Goal: Information Seeking & Learning: Learn about a topic

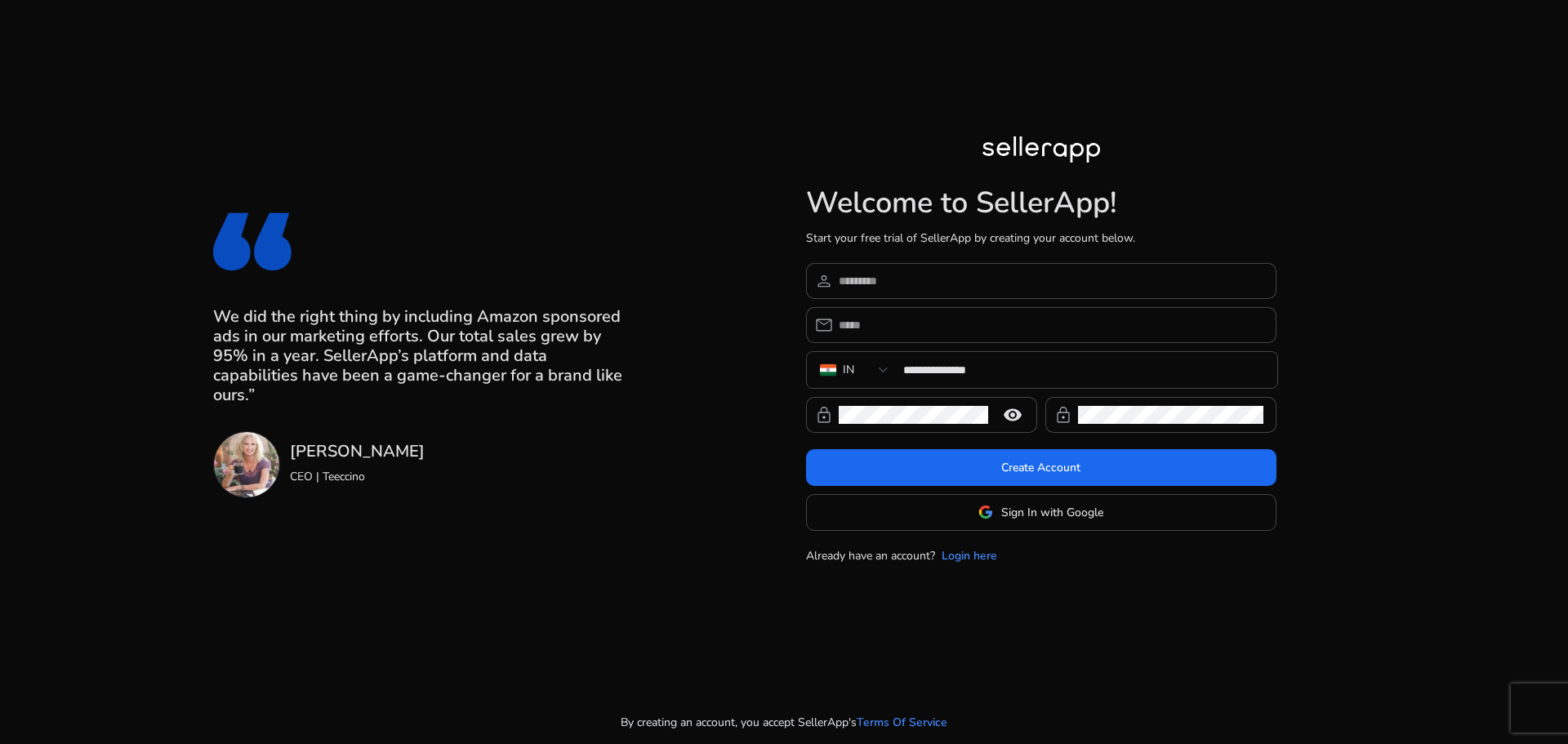
click at [240, 455] on img at bounding box center [246, 465] width 67 height 67
click at [310, 463] on div "[PERSON_NAME] CEO | Teeccino" at bounding box center [357, 465] width 135 height 67
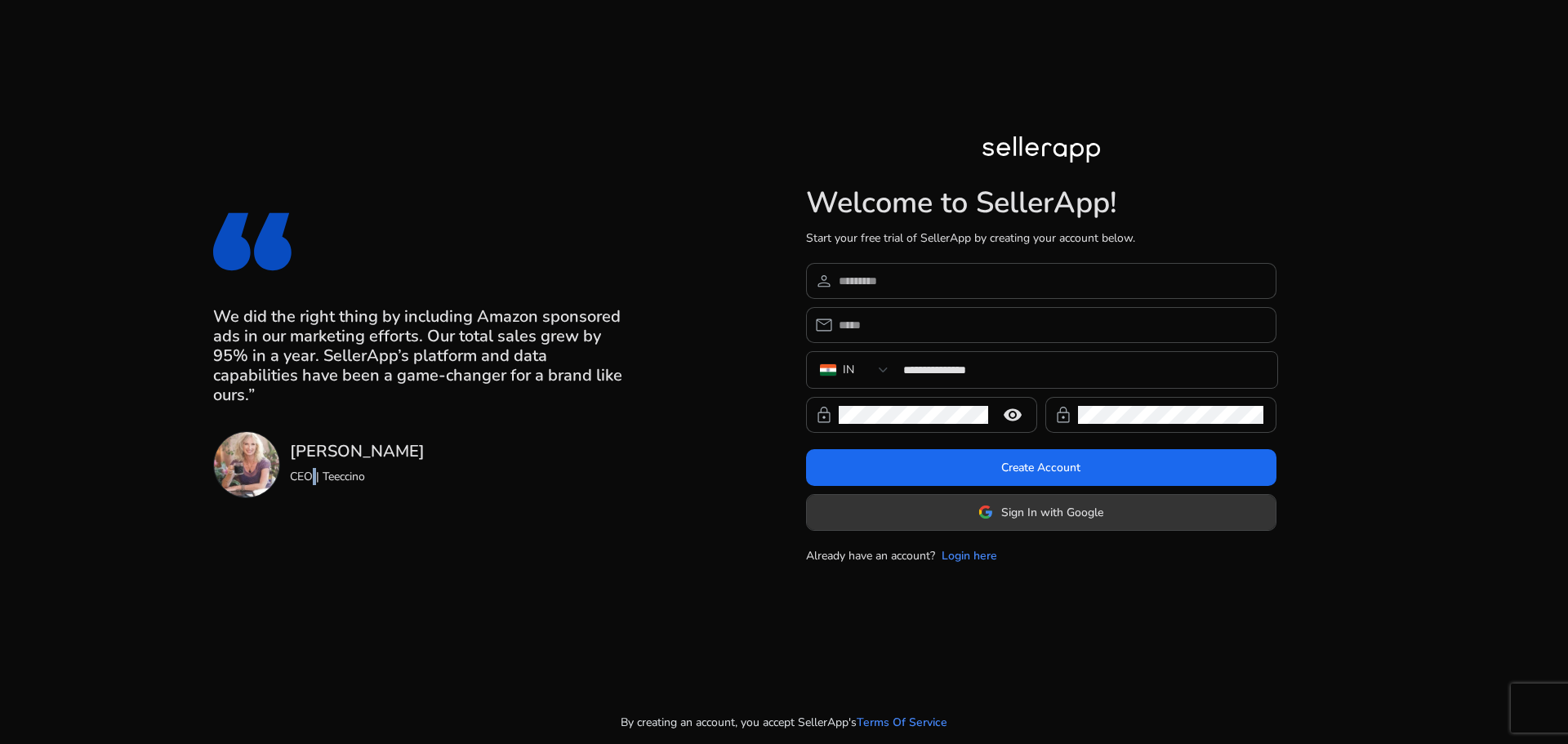
click at [1032, 515] on span "Sign In with Google" at bounding box center [1052, 513] width 102 height 17
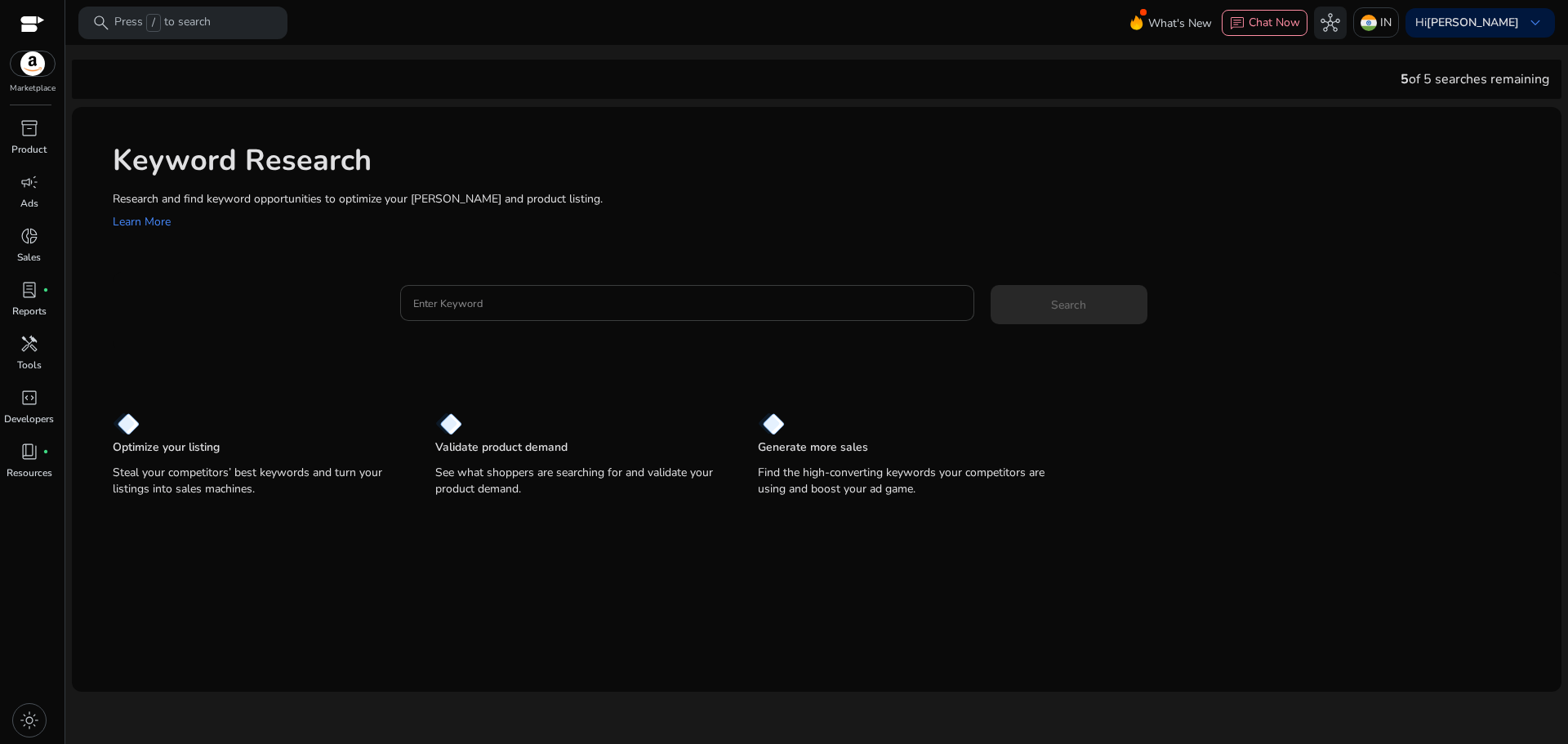
click at [704, 301] on input "Enter Keyword" at bounding box center [686, 302] width 548 height 18
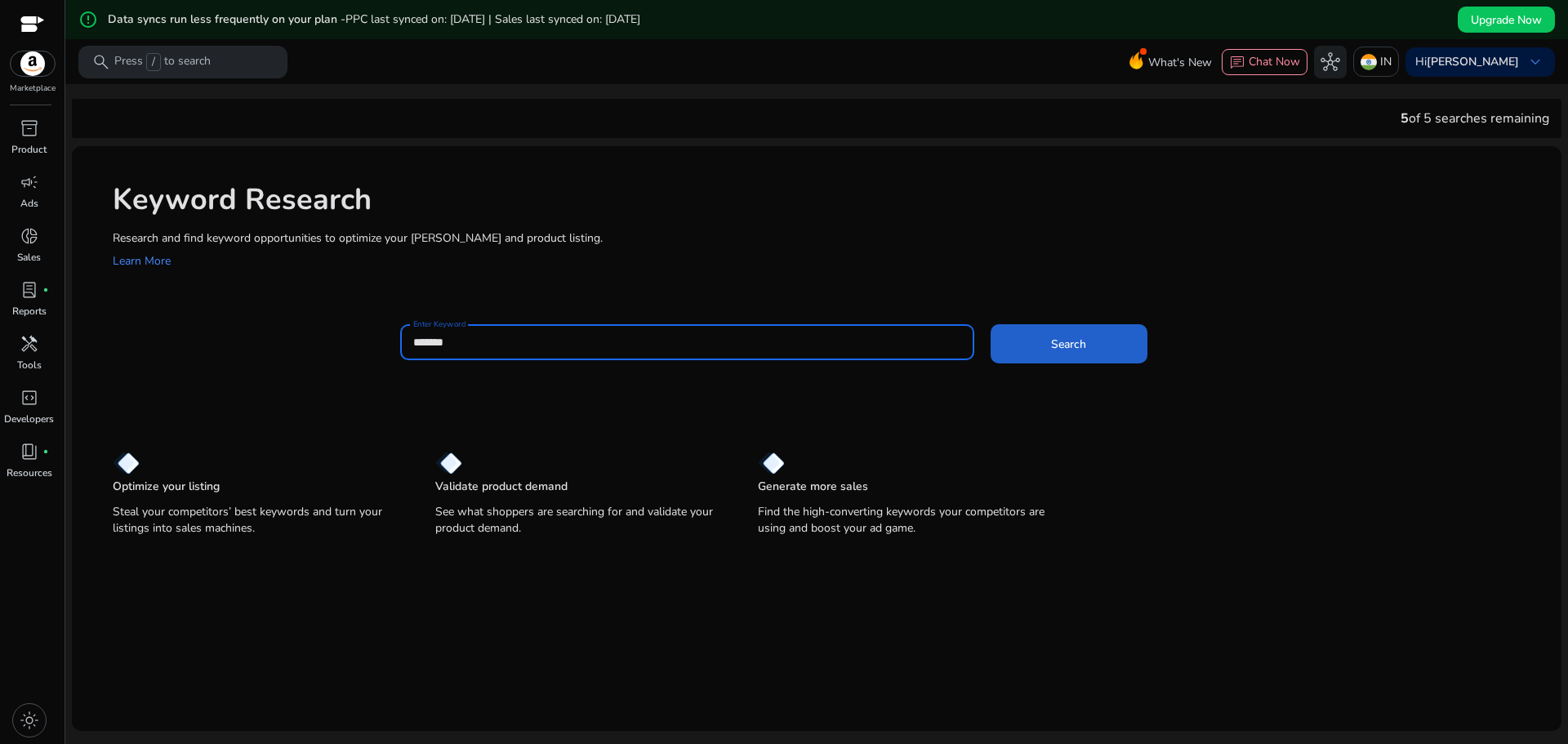
type input "*******"
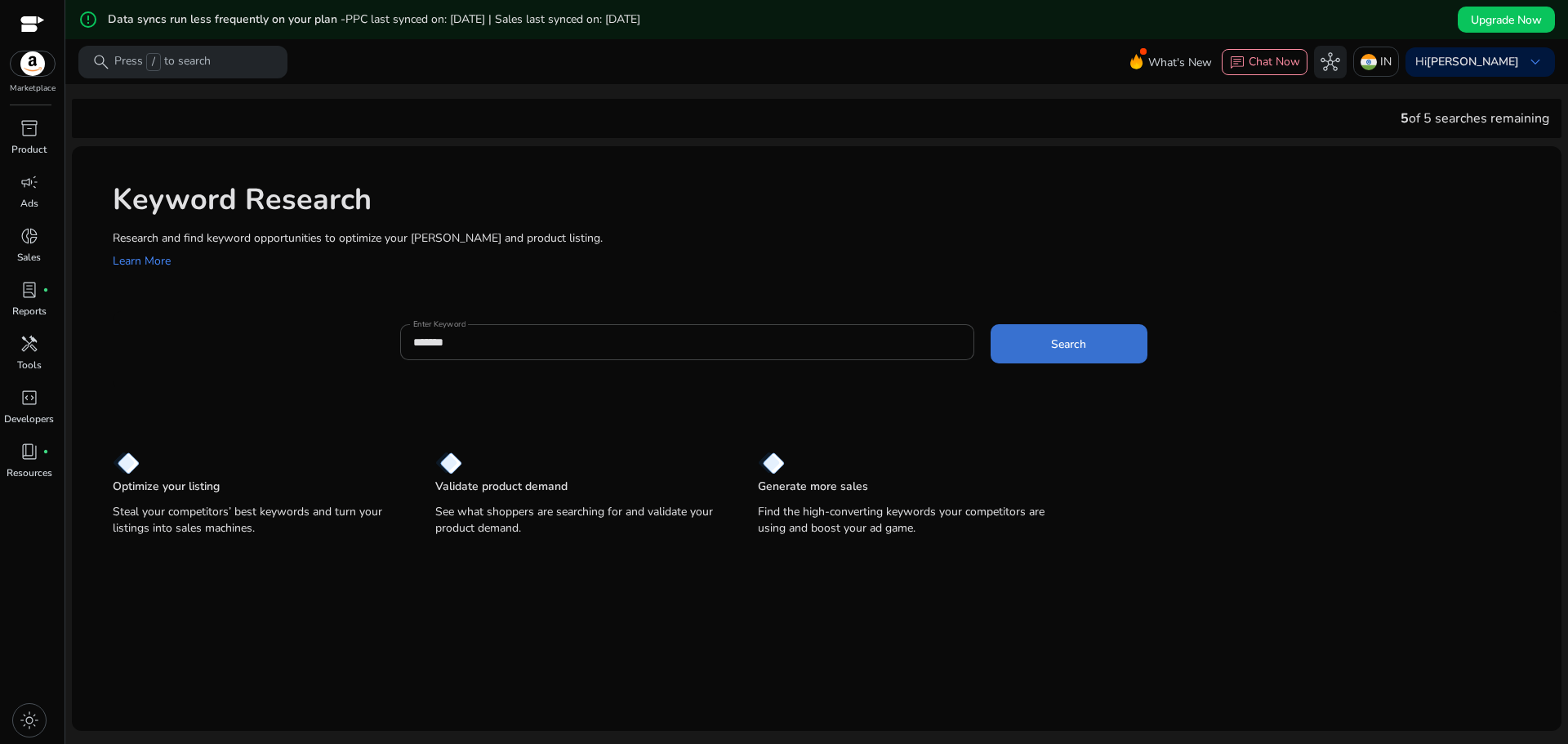
click at [1104, 346] on span at bounding box center [1068, 344] width 157 height 39
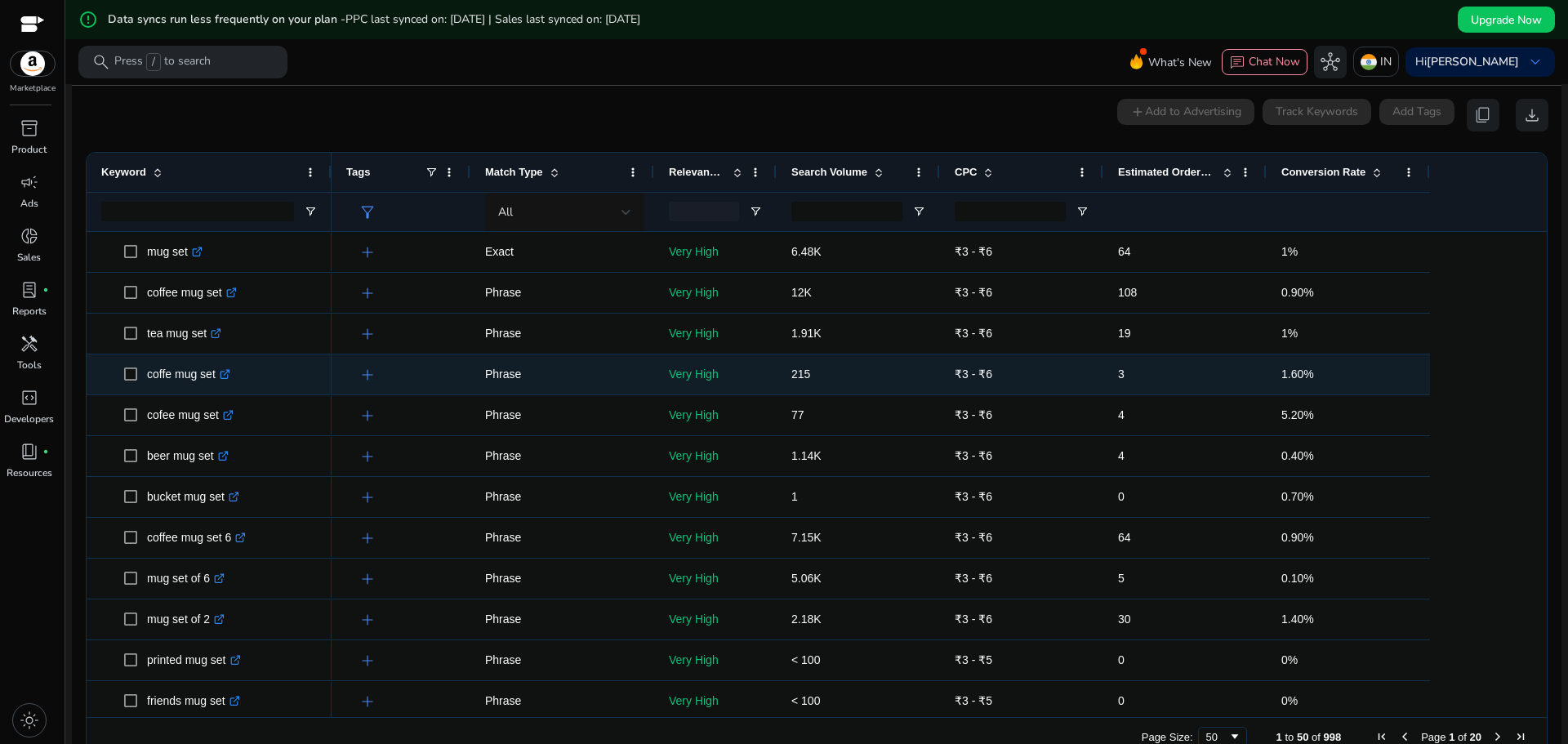
scroll to position [234, 0]
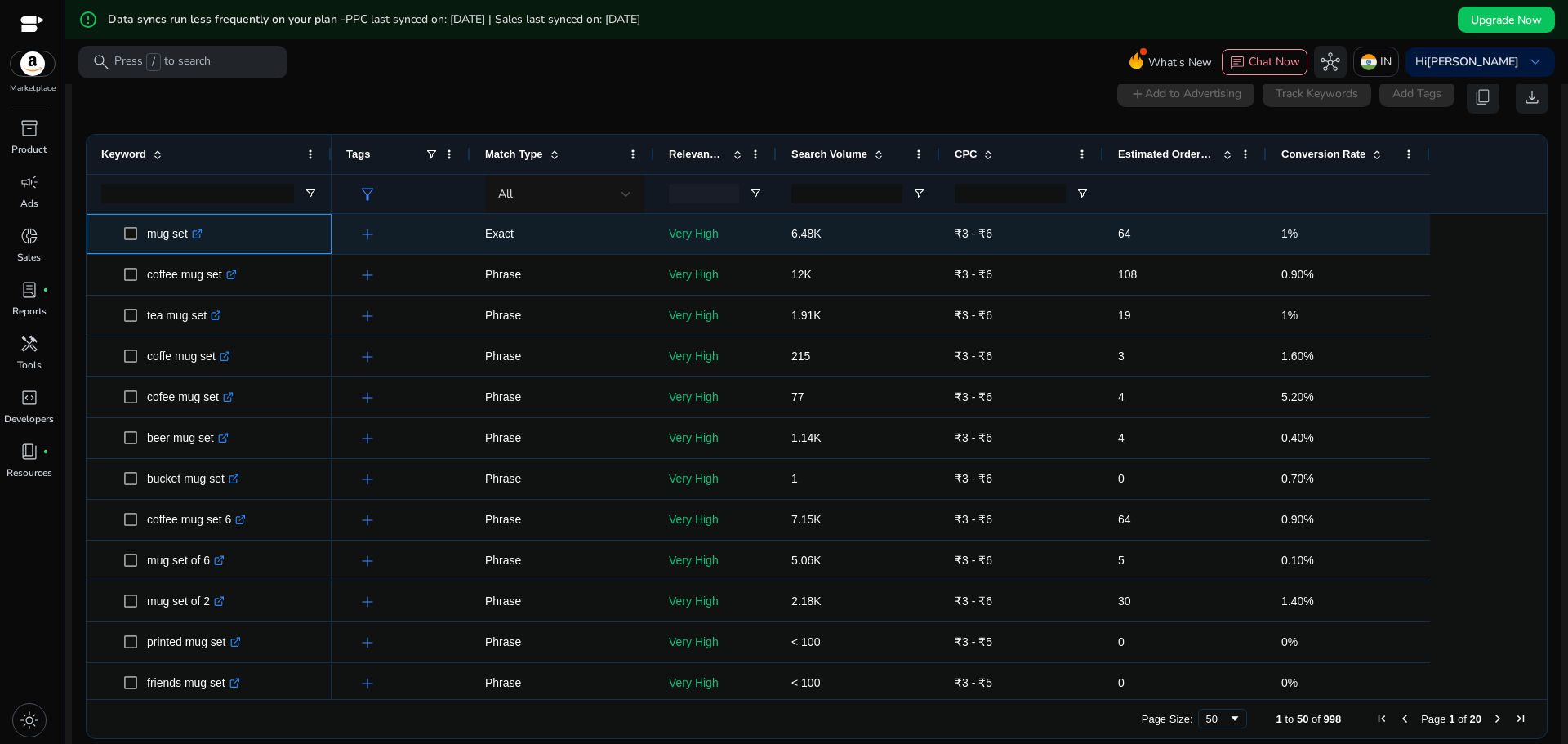
drag, startPoint x: 145, startPoint y: 245, endPoint x: 187, endPoint y: 242, distance: 42.1
click at [187, 242] on span "mug set .st0{fill:#2c8af8}" at bounding box center [220, 234] width 193 height 34
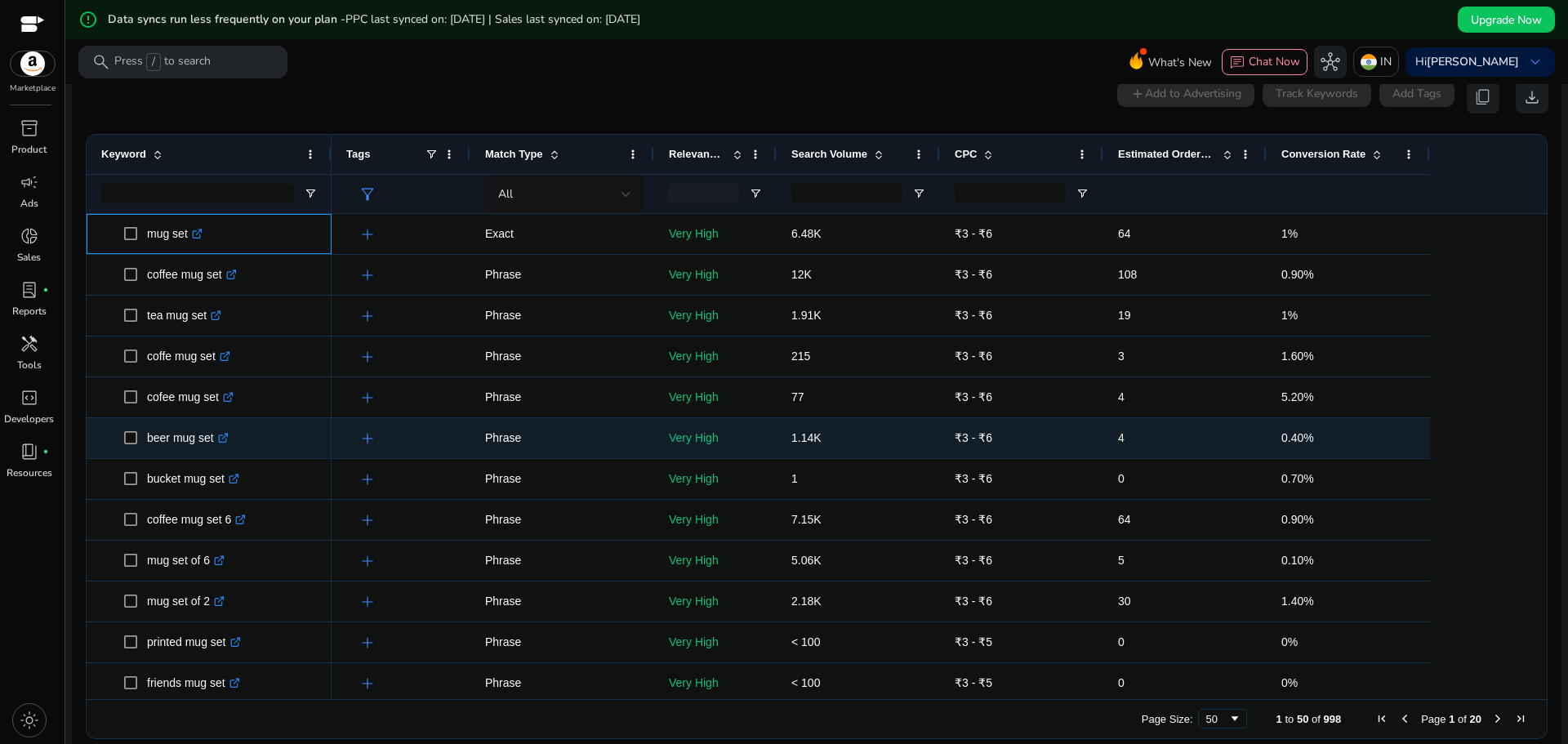
copy span "mug set"
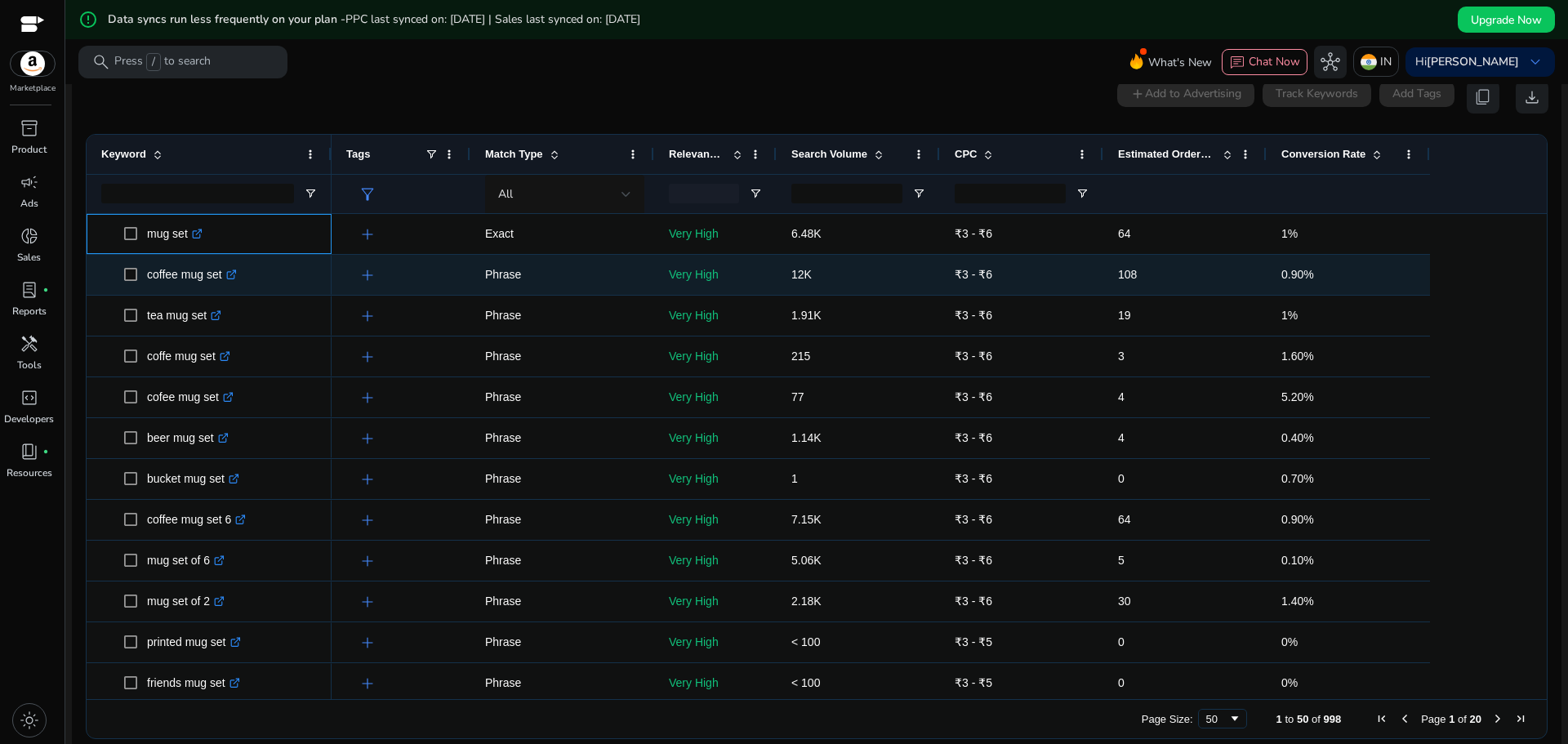
scroll to position [0, 0]
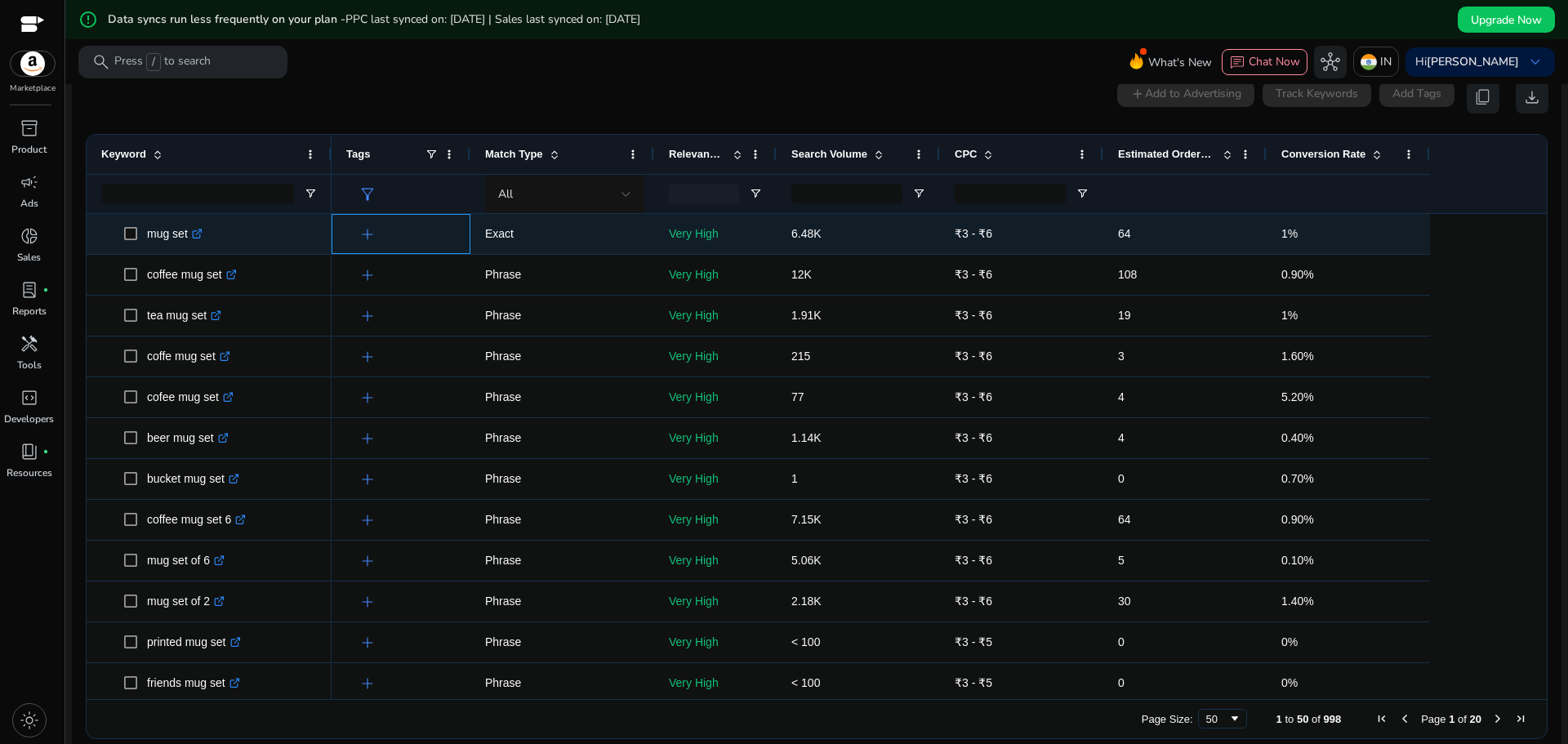
click at [407, 244] on div "add" at bounding box center [404, 233] width 101 height 30
drag, startPoint x: 141, startPoint y: 242, endPoint x: 187, endPoint y: 243, distance: 46.0
click at [187, 243] on span "mug set .st0{fill:#2c8af8}" at bounding box center [220, 234] width 193 height 34
copy span "mug set"
click at [167, 235] on p "mug set .st0{fill:#2c8af8}" at bounding box center [175, 234] width 56 height 34
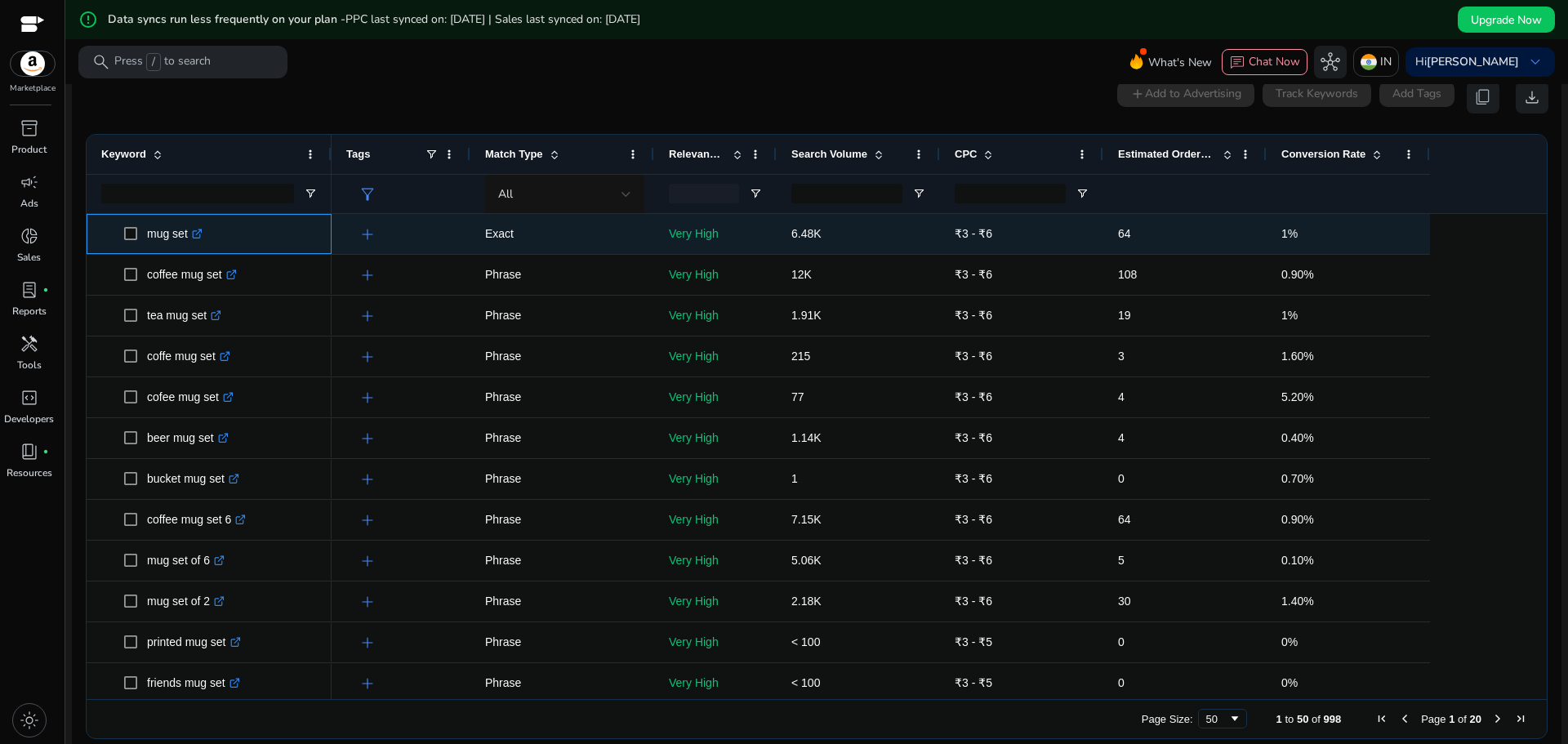
click at [199, 238] on icon ".st0{fill:#2c8af8}" at bounding box center [196, 234] width 11 height 11
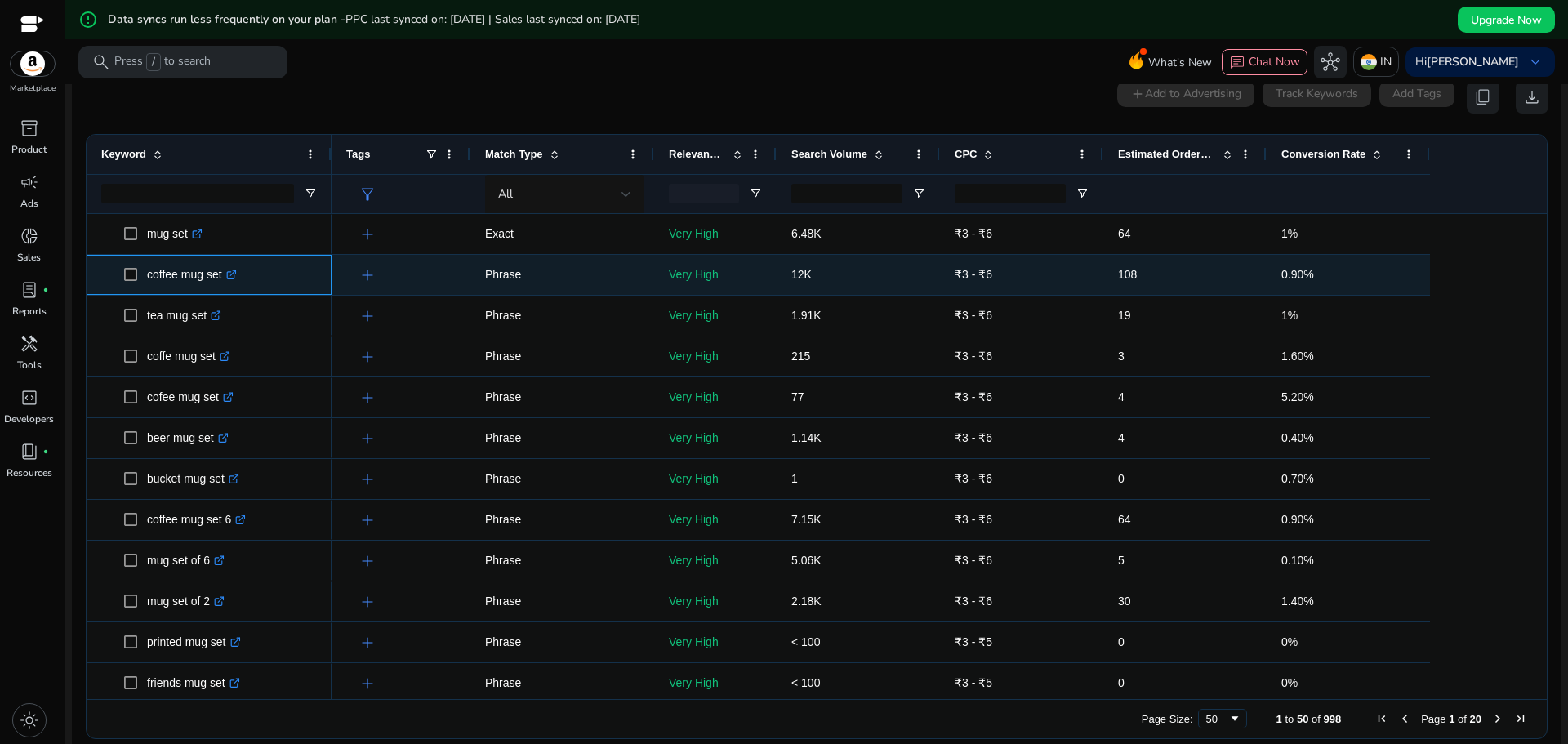
drag, startPoint x: 143, startPoint y: 283, endPoint x: 219, endPoint y: 286, distance: 76.1
click at [219, 286] on span "coffee mug set .st0{fill:#2c8af8}" at bounding box center [220, 274] width 193 height 34
copy span "coffee mug se"
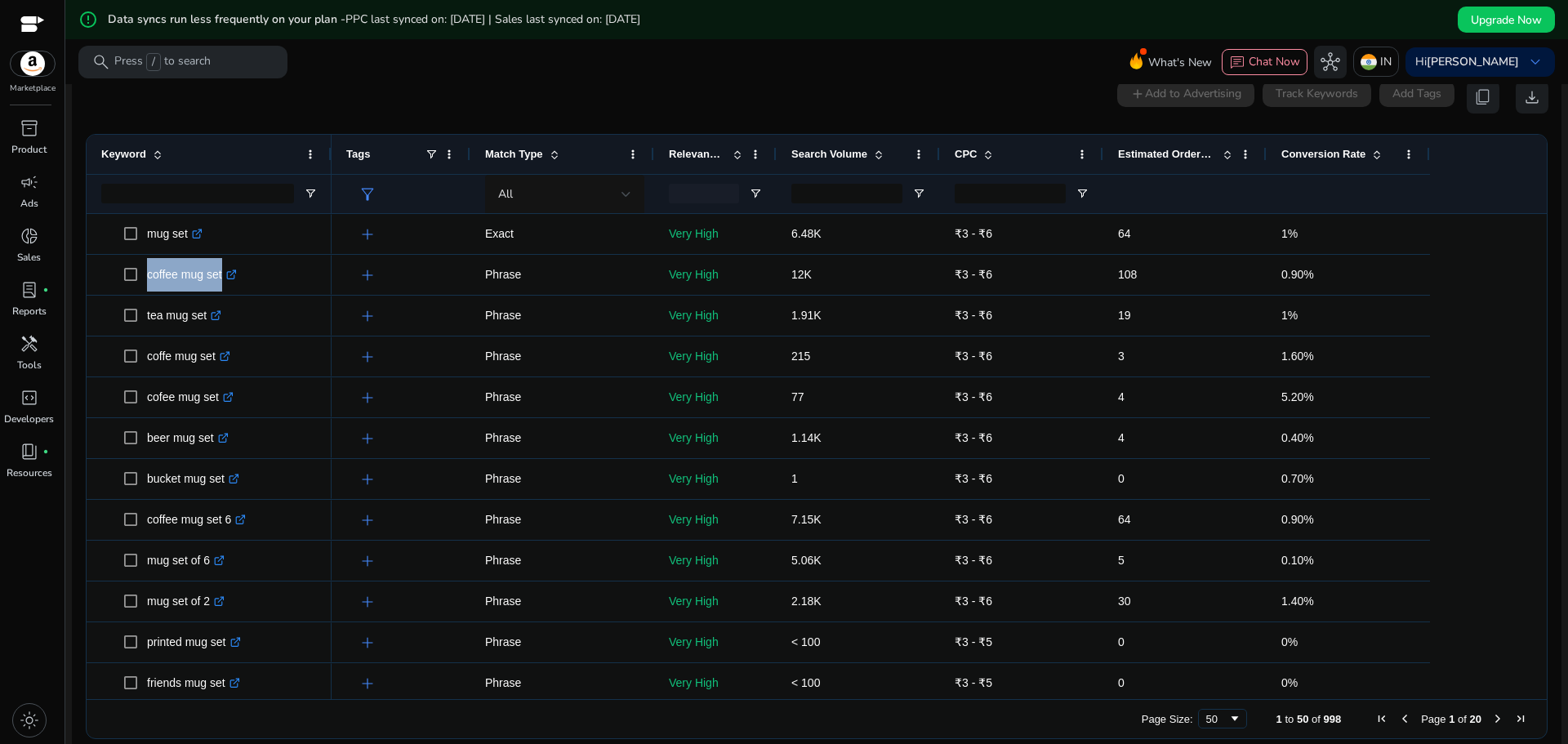
click at [1373, 158] on span at bounding box center [1377, 155] width 13 height 13
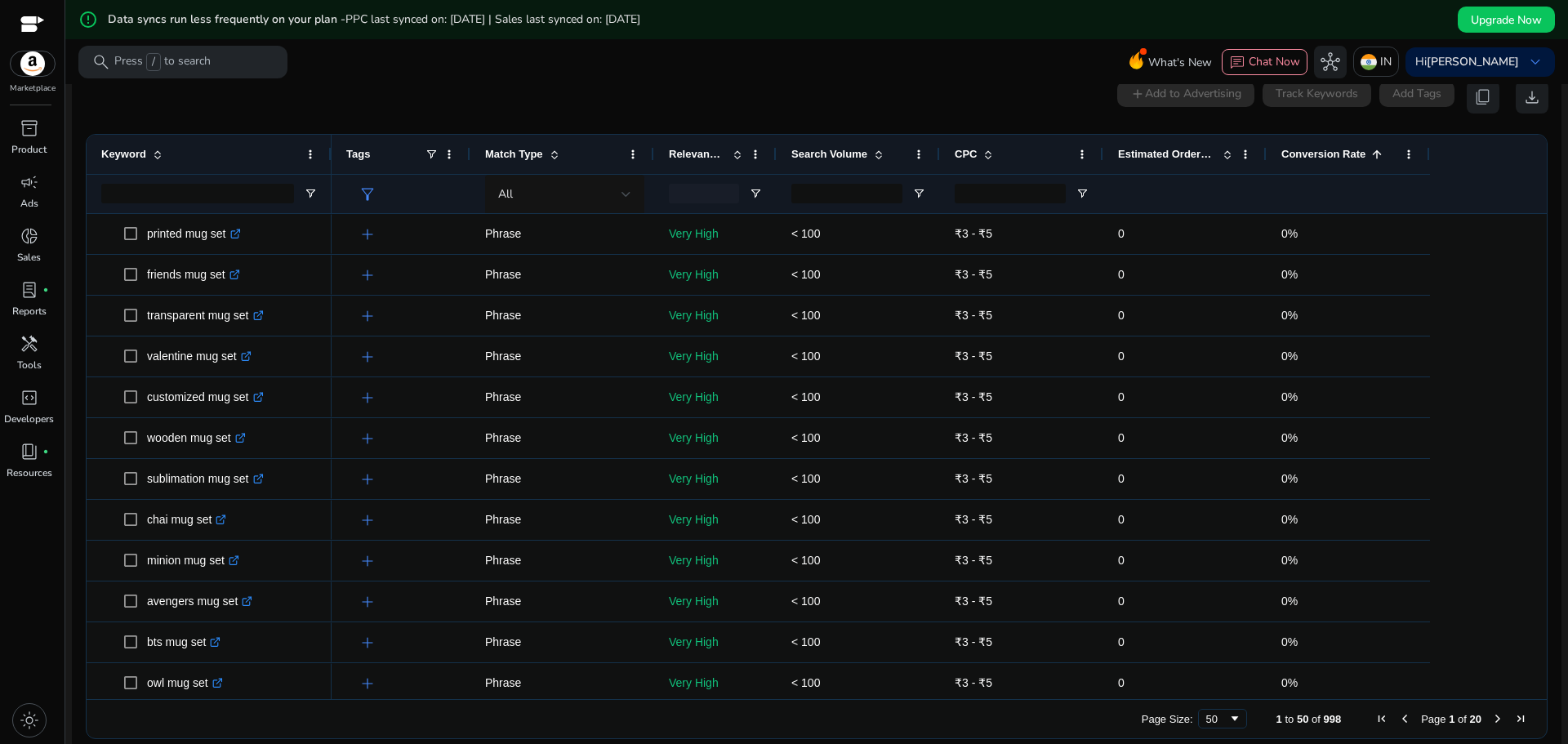
click at [1373, 158] on span at bounding box center [1377, 155] width 13 height 13
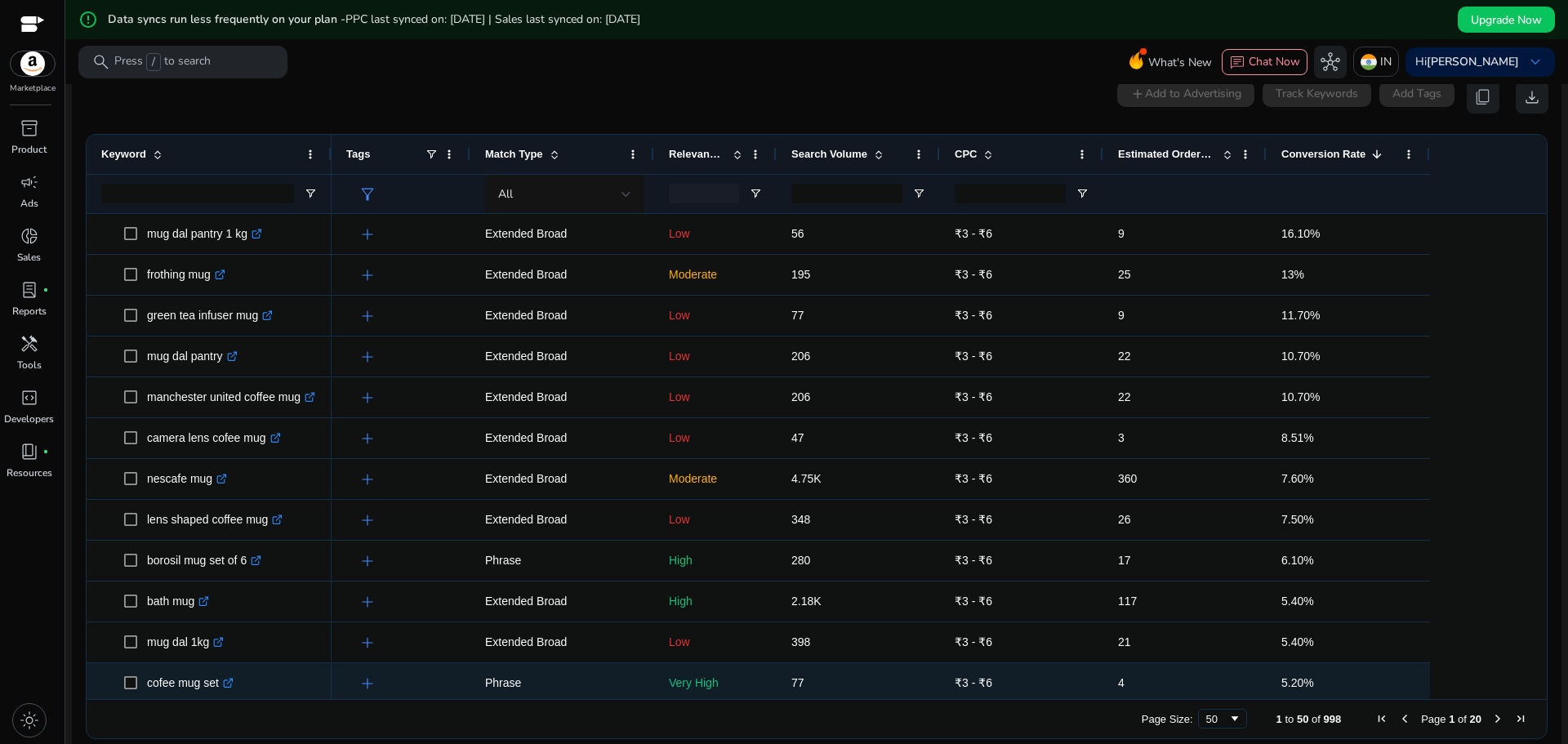
scroll to position [82, 0]
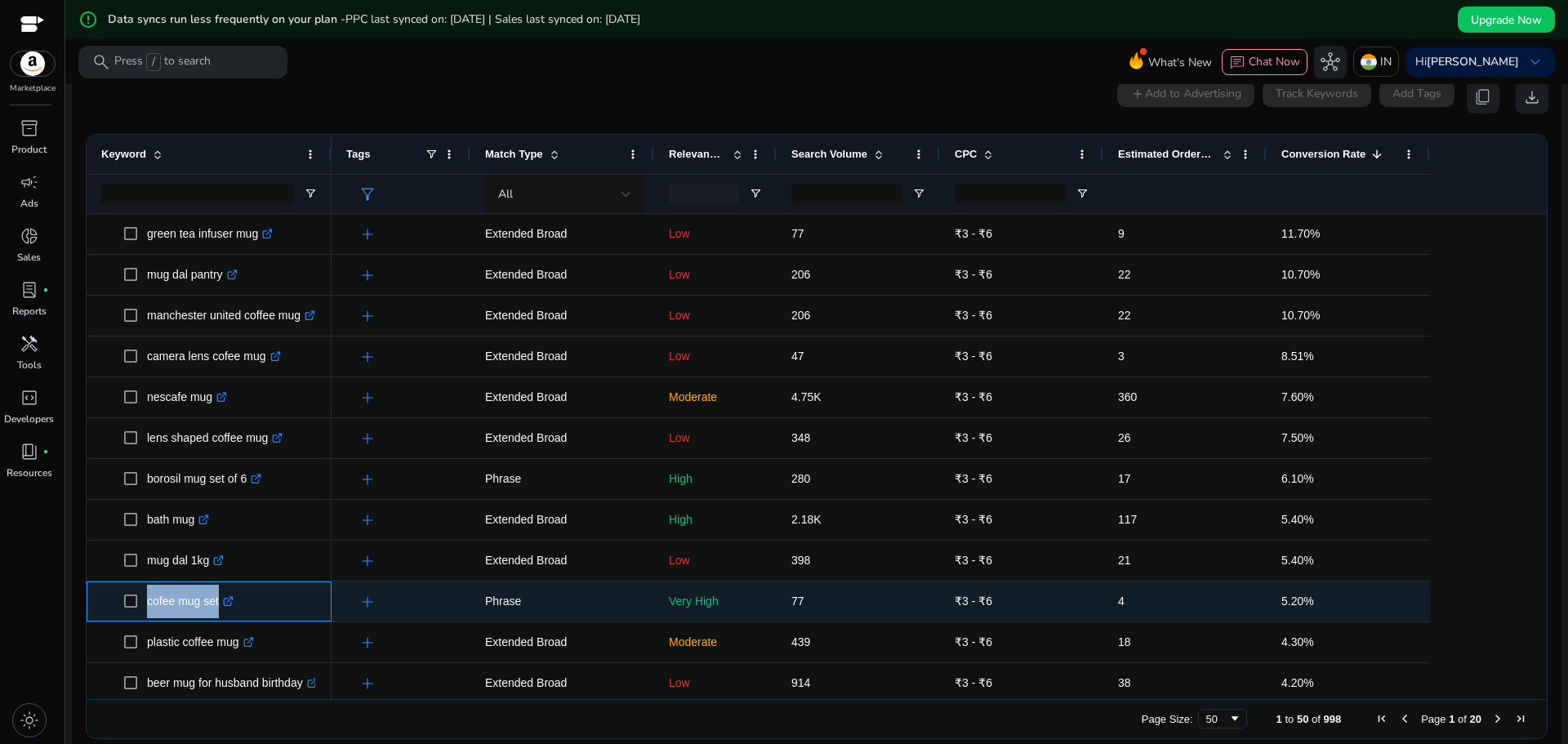
drag, startPoint x: 146, startPoint y: 606, endPoint x: 217, endPoint y: 618, distance: 72.0
click at [217, 618] on span "cofee mug set .st0{fill:#2c8af8}" at bounding box center [220, 602] width 193 height 34
click at [170, 610] on p "cofee mug set .st0{fill:#2c8af8}" at bounding box center [191, 602] width 87 height 34
drag, startPoint x: 145, startPoint y: 612, endPoint x: 219, endPoint y: 602, distance: 74.7
click at [219, 602] on span "cofee mug set .st0{fill:#2c8af8}" at bounding box center [220, 602] width 193 height 34
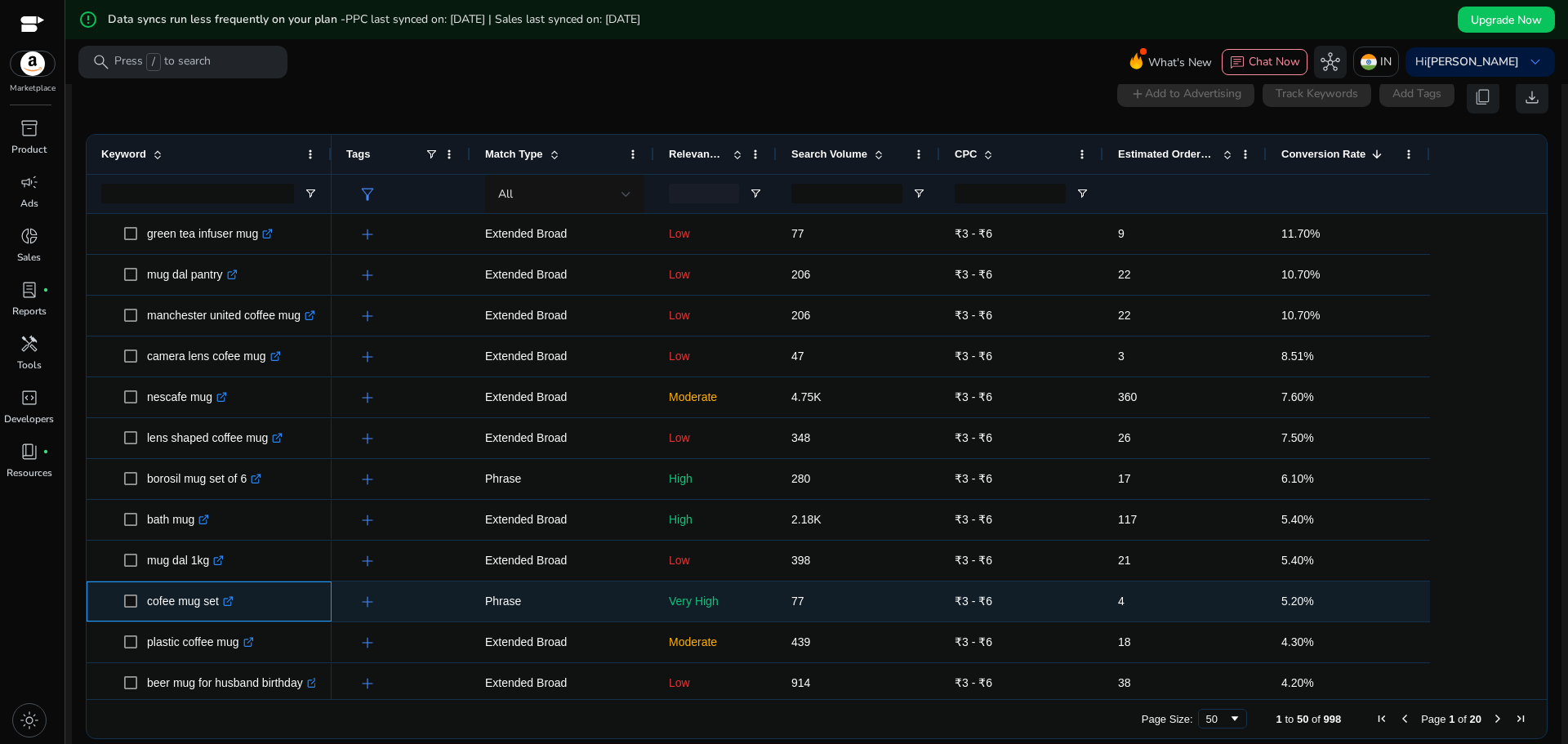
copy span "cofee mug set"
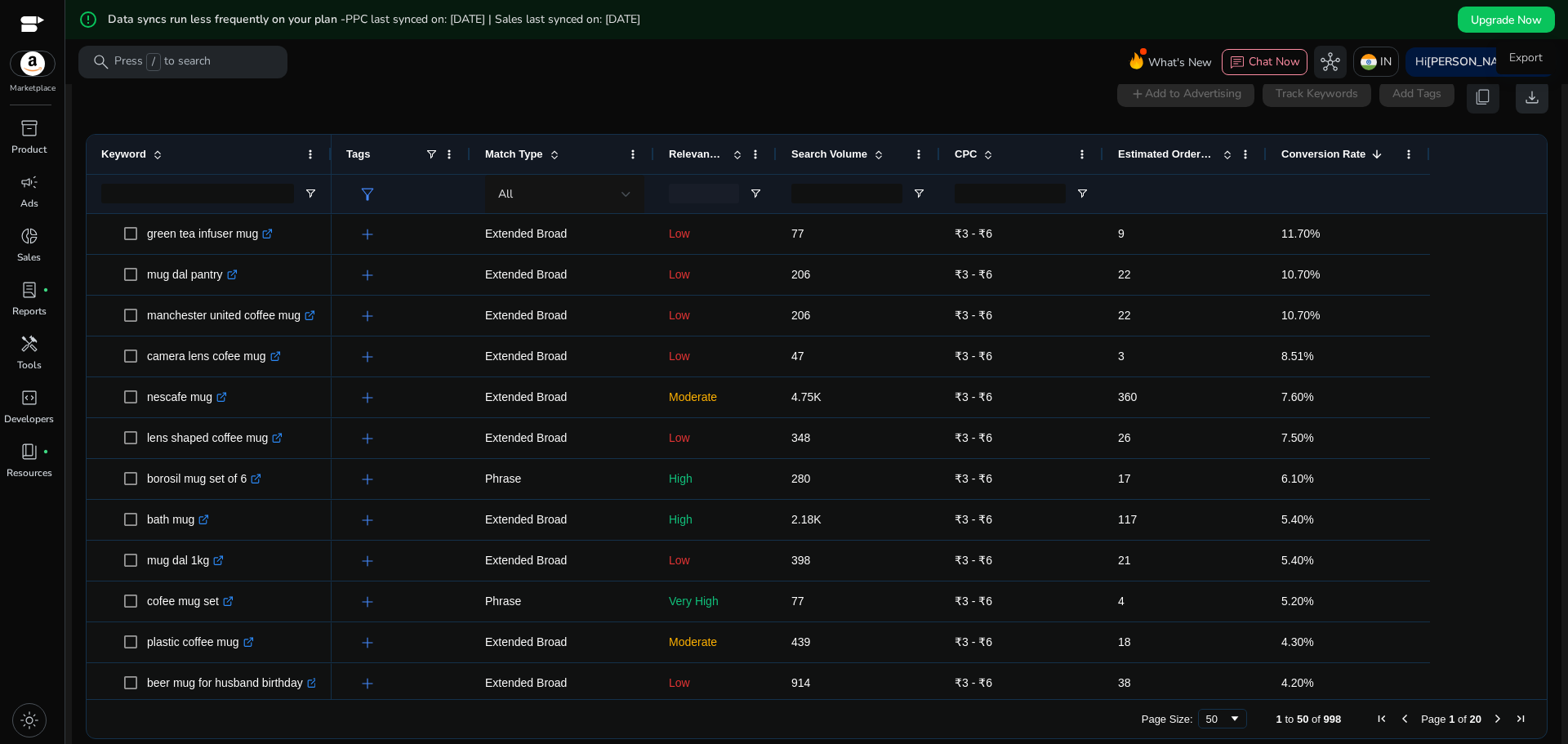
click at [1523, 105] on span "download" at bounding box center [1532, 97] width 19 height 19
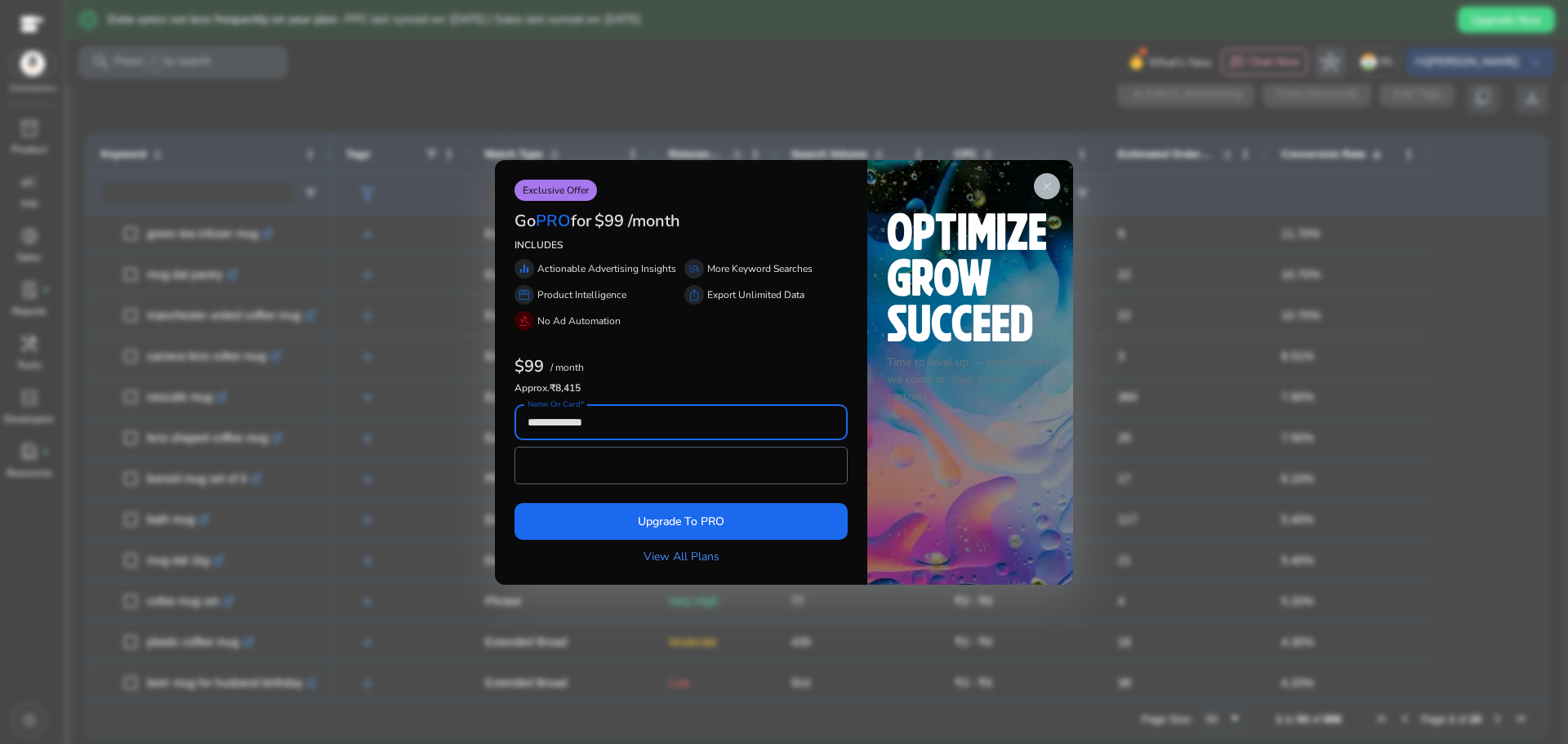
click at [1041, 186] on span "close" at bounding box center [1047, 187] width 13 height 13
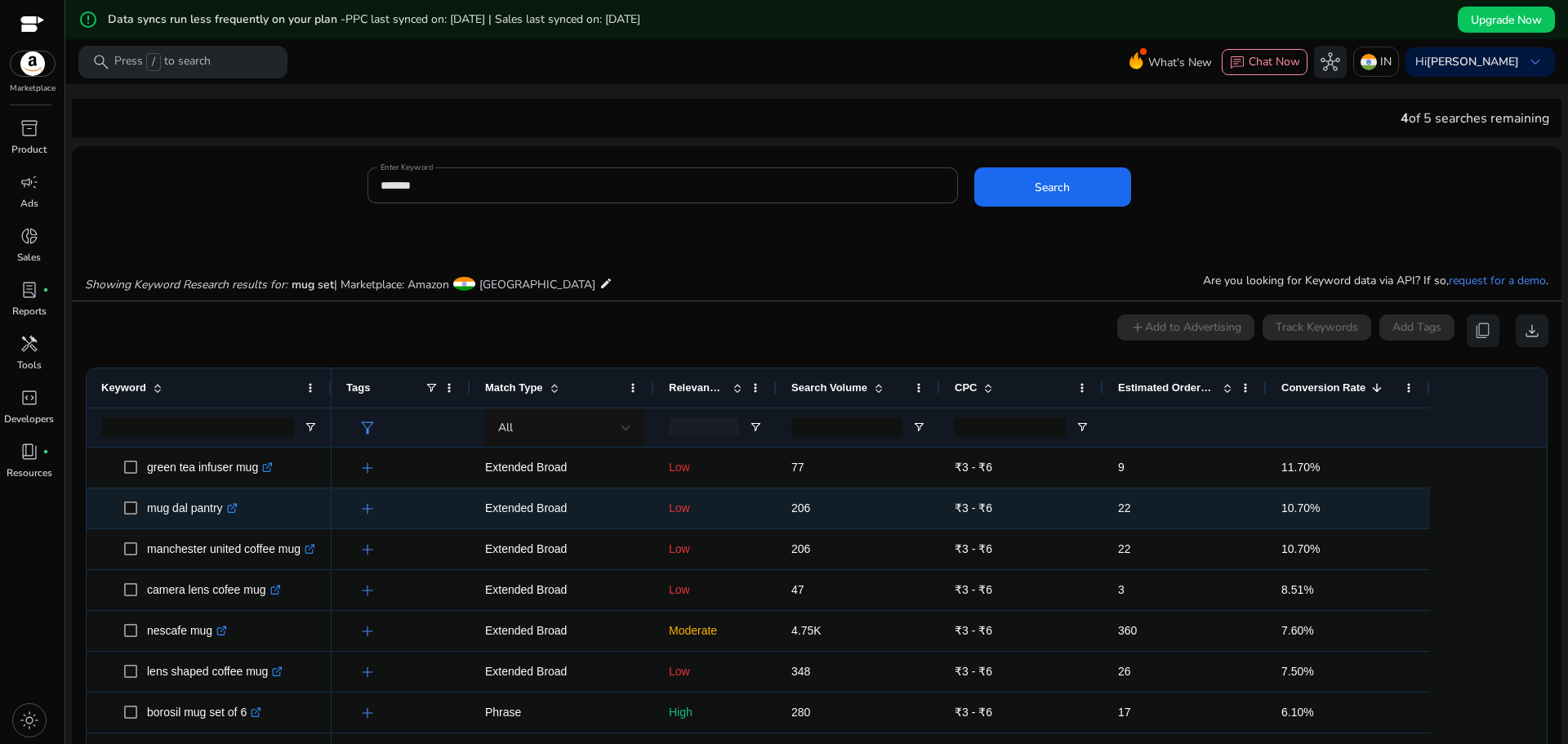
scroll to position [0, 0]
